Goal: Task Accomplishment & Management: Use online tool/utility

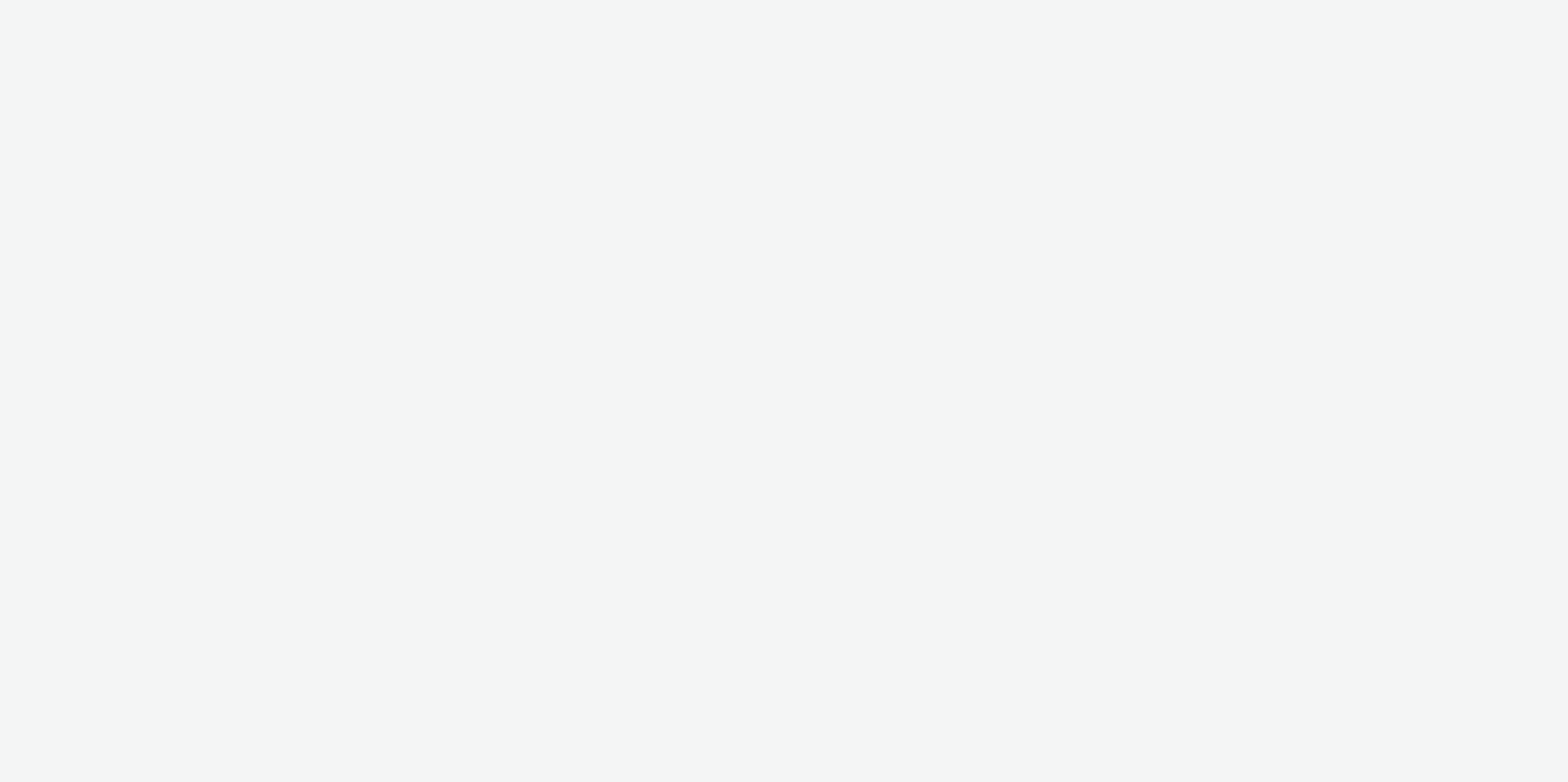
select select "97b78be7-b7c1-427d-93eb-a13be4d88a0a"
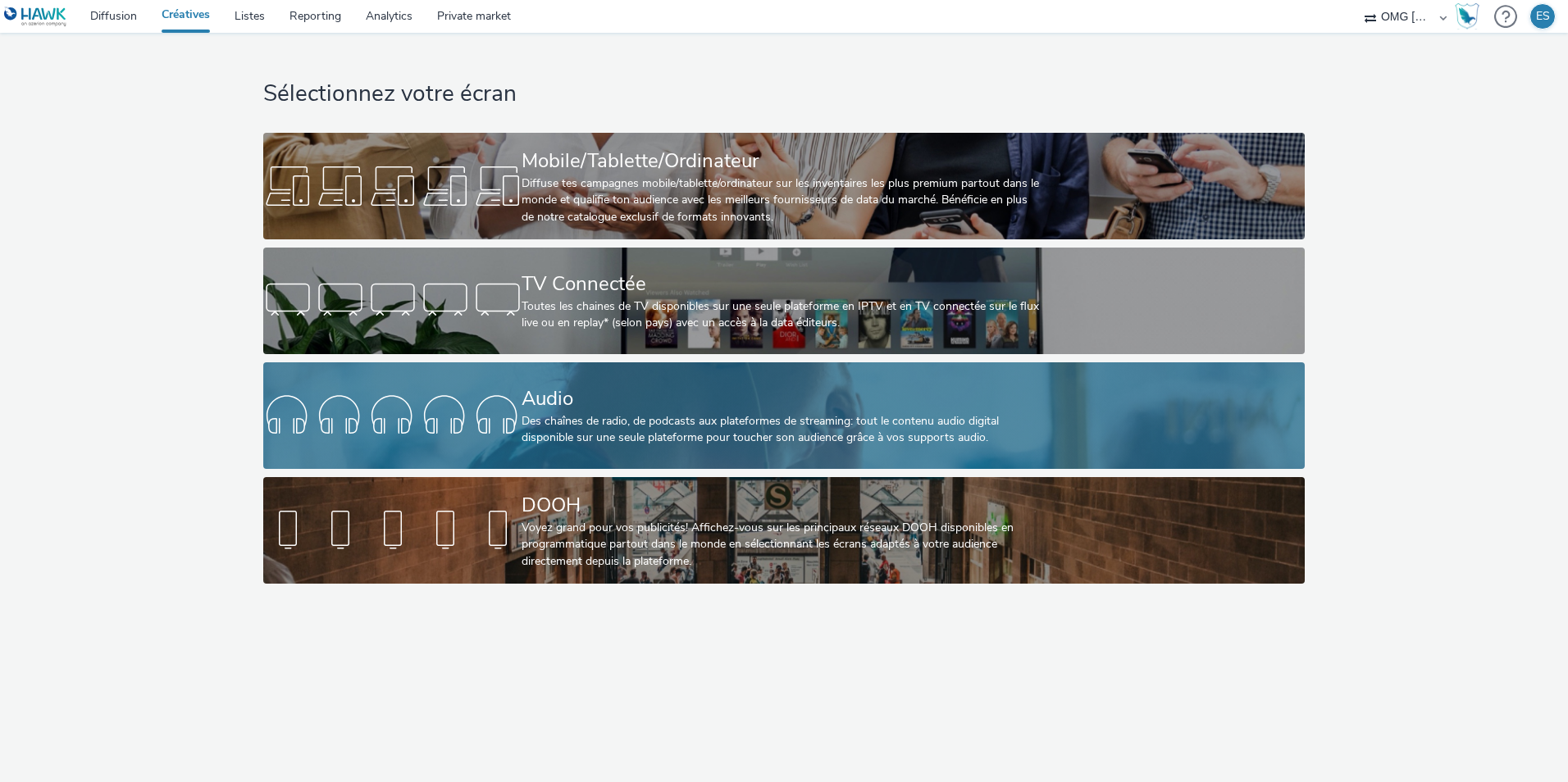
click at [461, 389] on div at bounding box center [392, 416] width 258 height 53
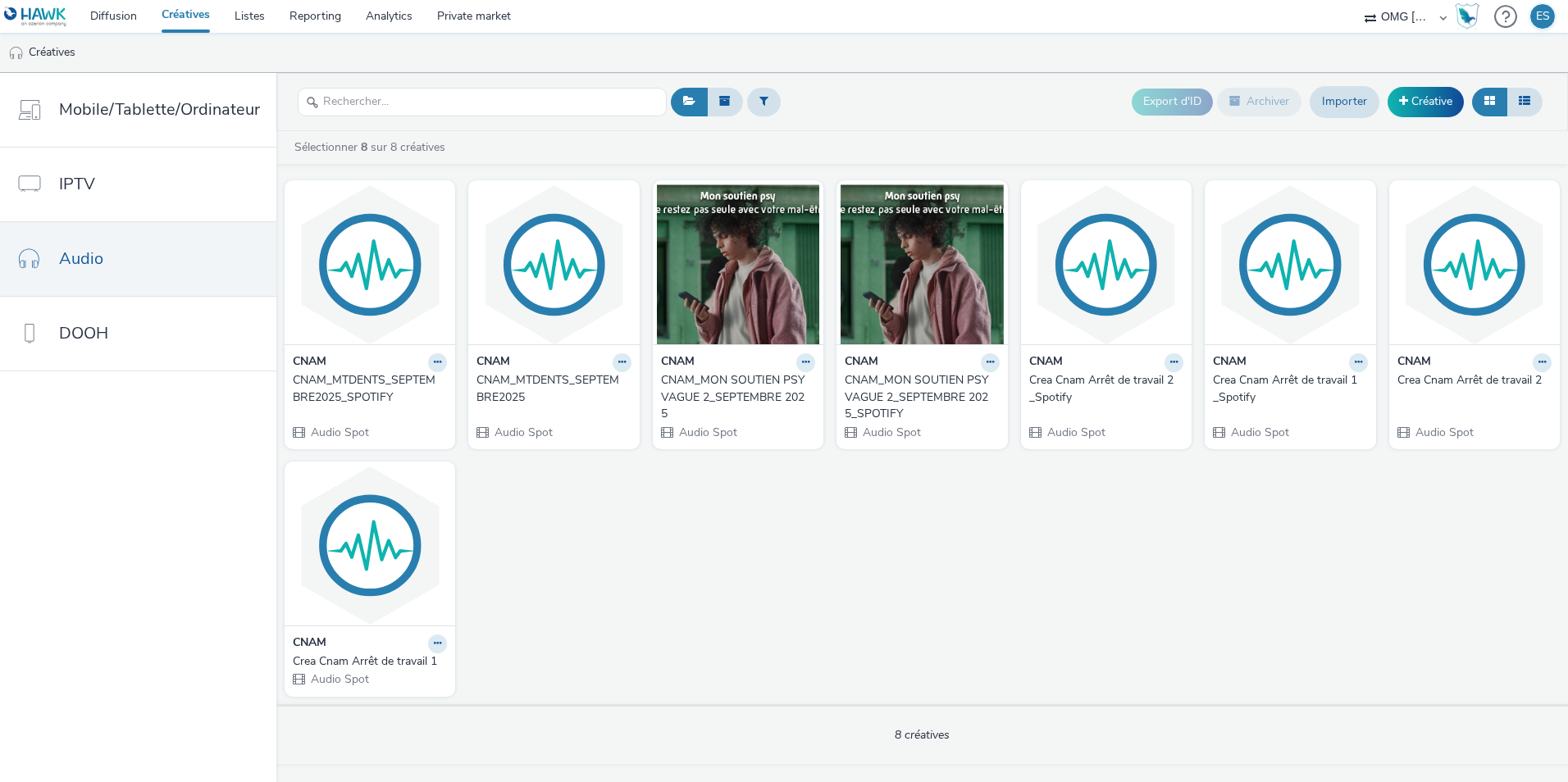
click at [546, 375] on div "CNAM_MTDENTS_SEPTEMBRE2025" at bounding box center [550, 389] width 148 height 33
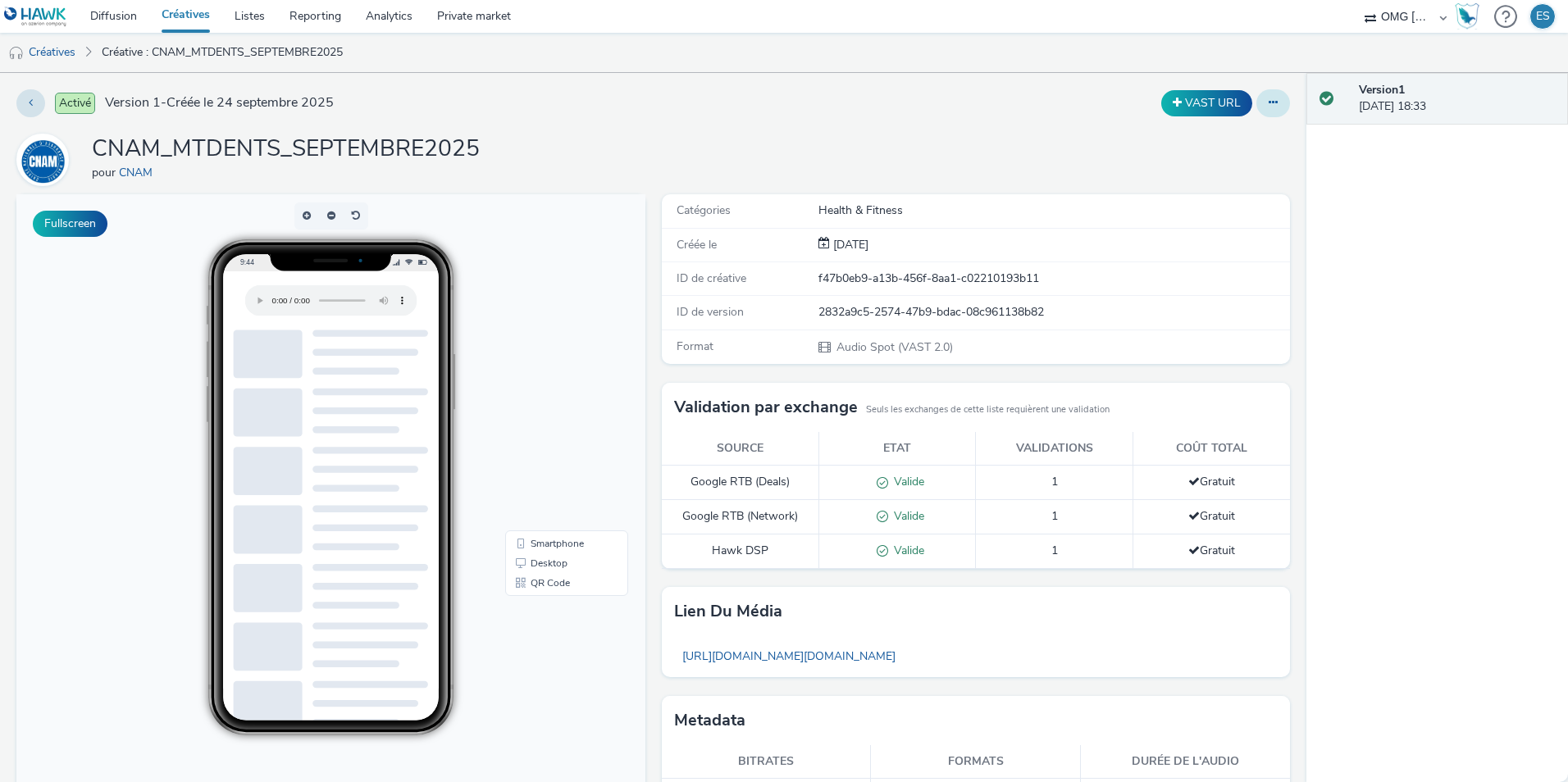
click at [1256, 96] on button at bounding box center [1273, 104] width 33 height 28
click at [1217, 140] on link "Modifier" at bounding box center [1229, 135] width 123 height 33
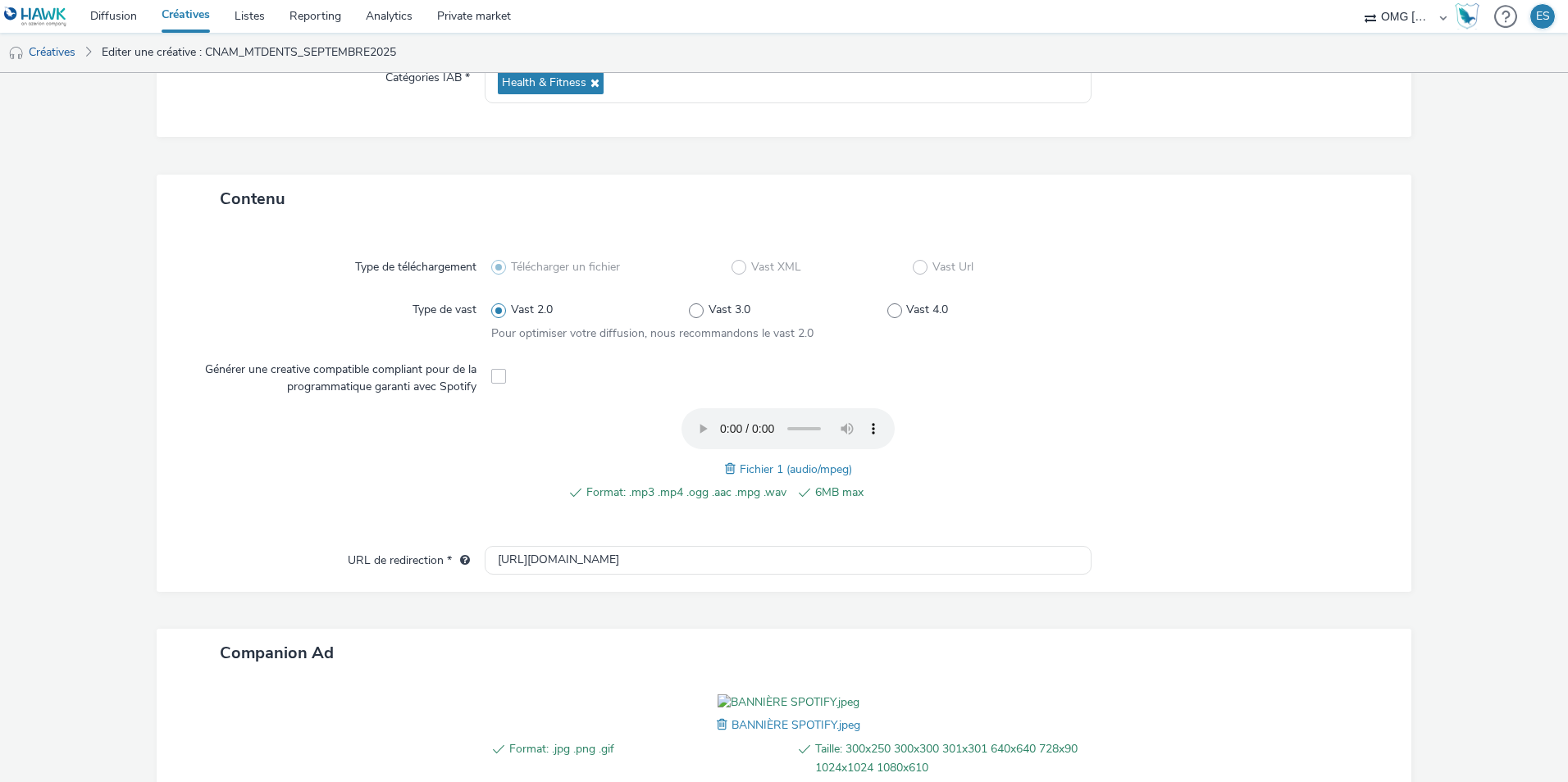
scroll to position [472, 0]
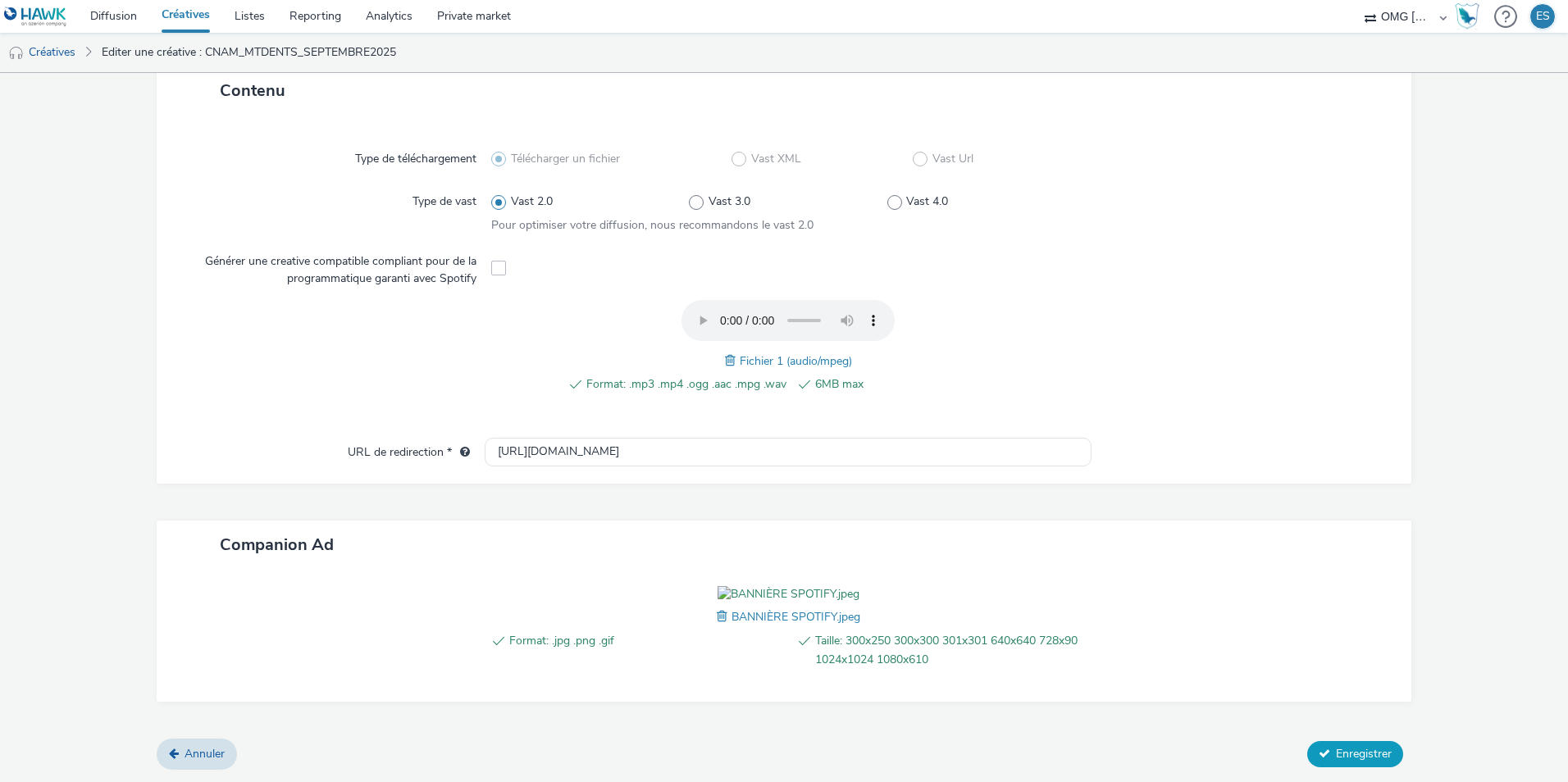
click at [1336, 757] on span "Enregistrer" at bounding box center [1363, 754] width 55 height 16
